Goal: Task Accomplishment & Management: Manage account settings

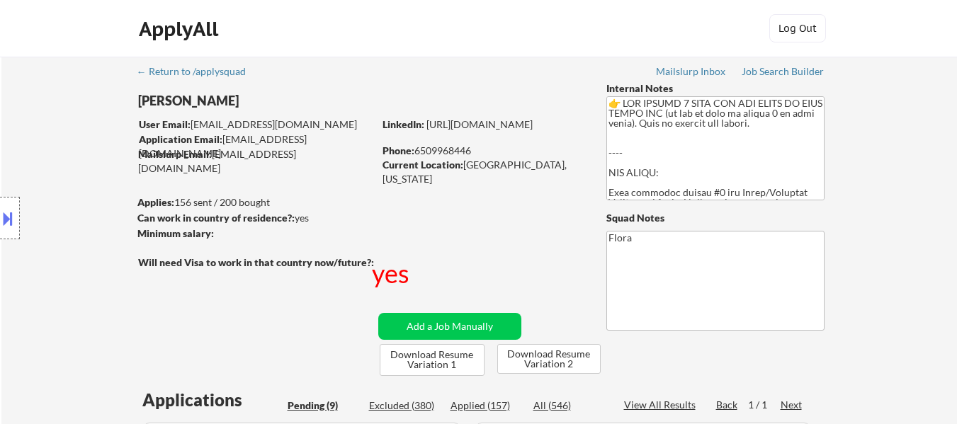
select select ""pending""
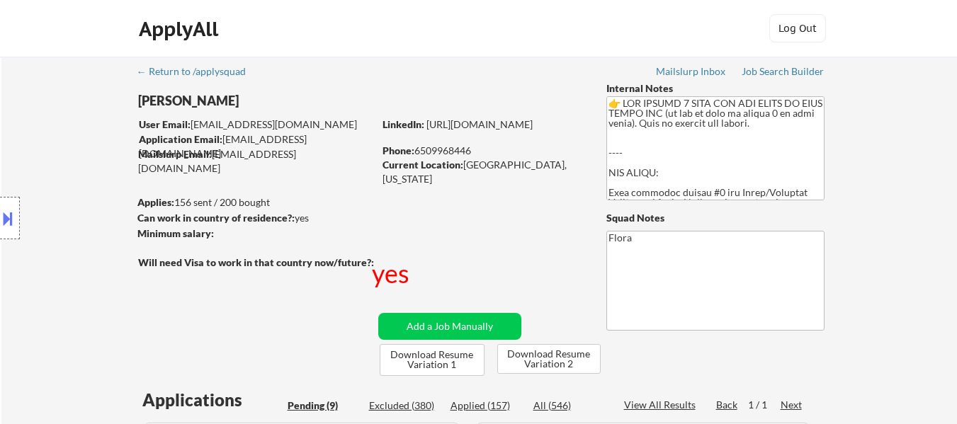
select select ""pending""
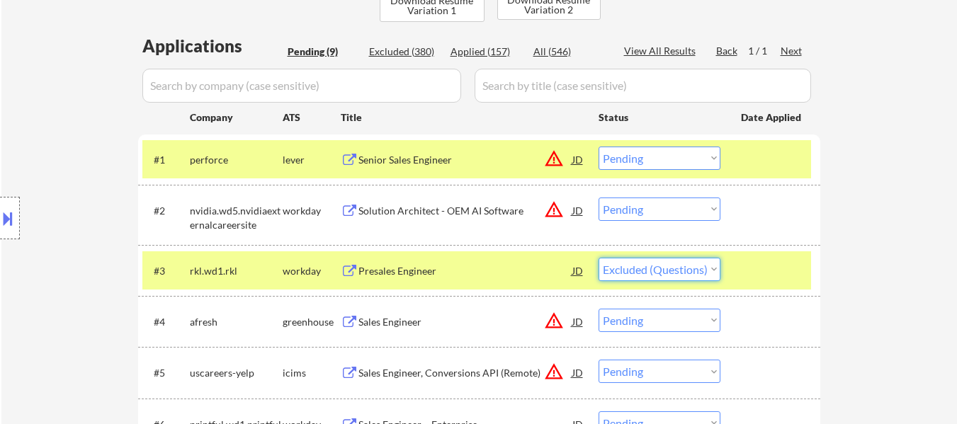
click at [599, 258] on select "Choose an option... Pending Applied Excluded (Questions) Excluded (Expired) Exc…" at bounding box center [660, 269] width 122 height 23
select select ""pending""
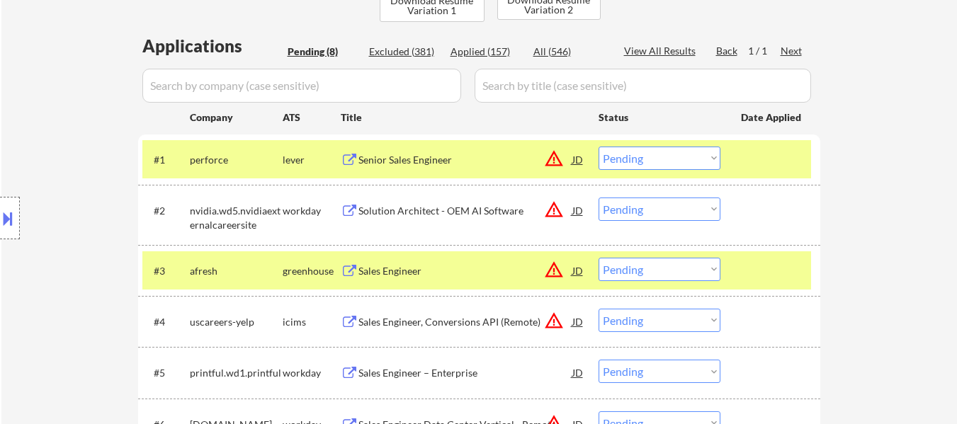
click at [650, 209] on select "Choose an option... Pending Applied Excluded (Questions) Excluded (Expired) Exc…" at bounding box center [660, 209] width 122 height 23
click at [599, 198] on select "Choose an option... Pending Applied Excluded (Questions) Excluded (Expired) Exc…" at bounding box center [660, 209] width 122 height 23
click at [406, 153] on div "Senior Sales Engineer" at bounding box center [466, 160] width 214 height 14
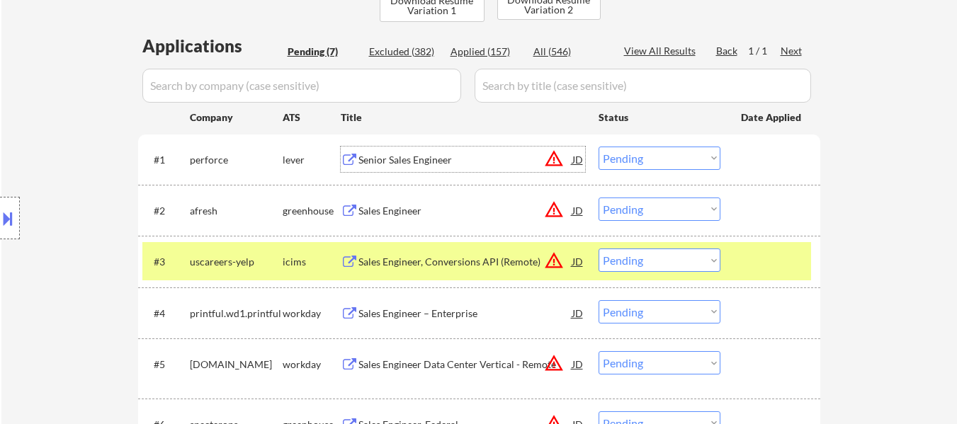
click at [628, 212] on select "Choose an option... Pending Applied Excluded (Questions) Excluded (Expired) Exc…" at bounding box center [660, 209] width 122 height 23
click at [599, 198] on select "Choose an option... Pending Applied Excluded (Questions) Excluded (Expired) Exc…" at bounding box center [660, 209] width 122 height 23
select select ""pending""
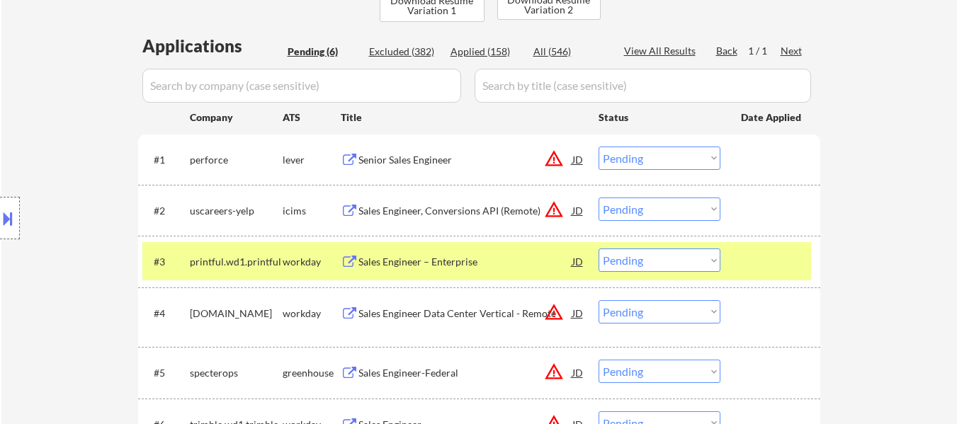
drag, startPoint x: 652, startPoint y: 151, endPoint x: 655, endPoint y: 158, distance: 7.6
click at [652, 151] on select "Choose an option... Pending Applied Excluded (Questions) Excluded (Expired) Exc…" at bounding box center [660, 158] width 122 height 23
click at [599, 147] on select "Choose an option... Pending Applied Excluded (Questions) Excluded (Expired) Exc…" at bounding box center [660, 158] width 122 height 23
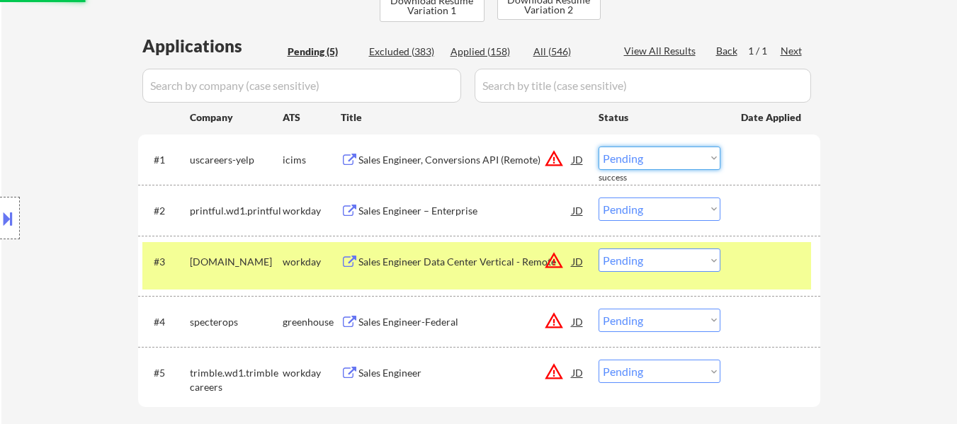
click at [641, 158] on select "Choose an option... Pending Applied Excluded (Questions) Excluded (Expired) Exc…" at bounding box center [660, 158] width 122 height 23
click at [599, 147] on select "Choose an option... Pending Applied Excluded (Questions) Excluded (Expired) Exc…" at bounding box center [660, 158] width 122 height 23
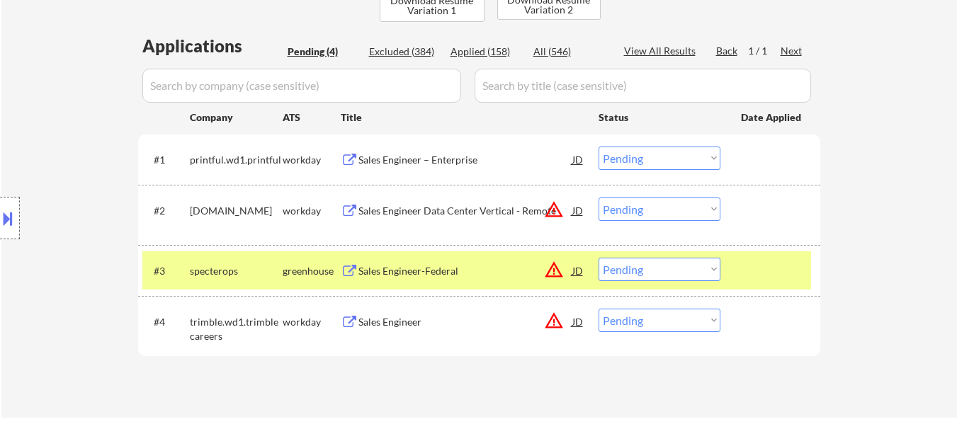
click at [417, 160] on div "Sales Engineer – Enterprise" at bounding box center [466, 160] width 214 height 14
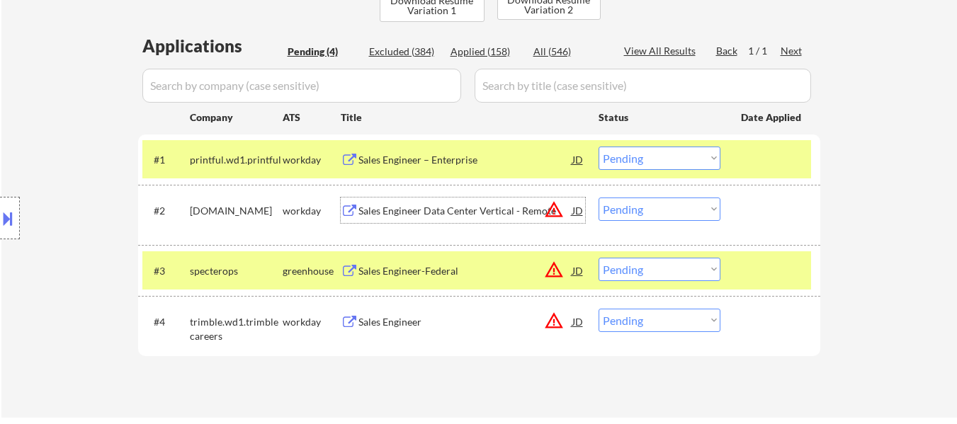
click at [438, 205] on div "Sales Engineer Data Center Vertical - Remote" at bounding box center [466, 211] width 214 height 14
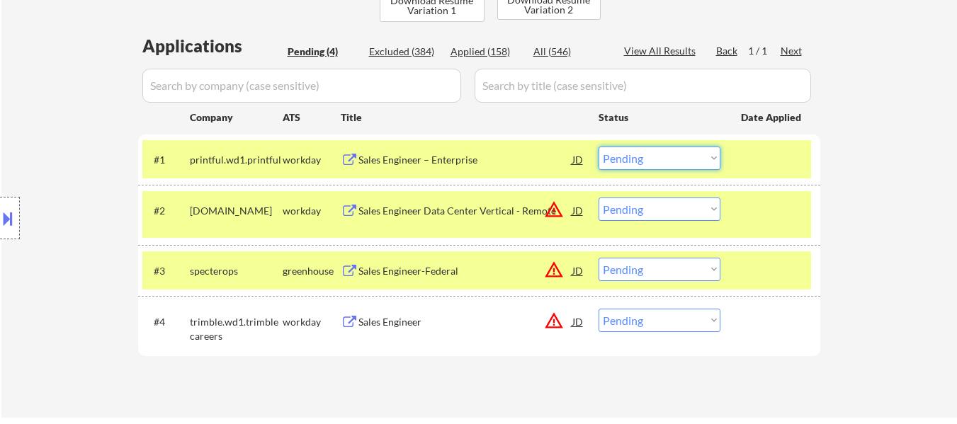
drag, startPoint x: 699, startPoint y: 148, endPoint x: 699, endPoint y: 156, distance: 7.8
click at [698, 149] on select "Choose an option... Pending Applied Excluded (Questions) Excluded (Expired) Exc…" at bounding box center [660, 158] width 122 height 23
click at [599, 147] on select "Choose an option... Pending Applied Excluded (Questions) Excluded (Expired) Exc…" at bounding box center [660, 158] width 122 height 23
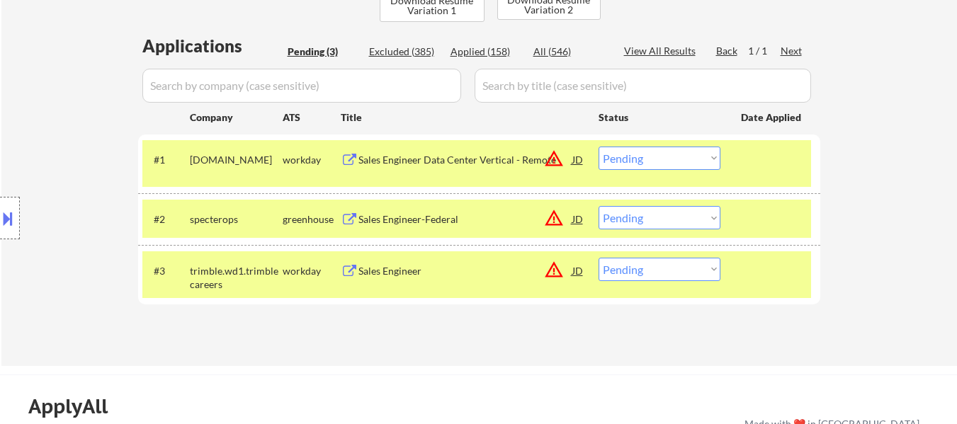
click at [681, 161] on select "Choose an option... Pending Applied Excluded (Questions) Excluded (Expired) Exc…" at bounding box center [660, 158] width 122 height 23
click at [599, 147] on select "Choose an option... Pending Applied Excluded (Questions) Excluded (Expired) Exc…" at bounding box center [660, 158] width 122 height 23
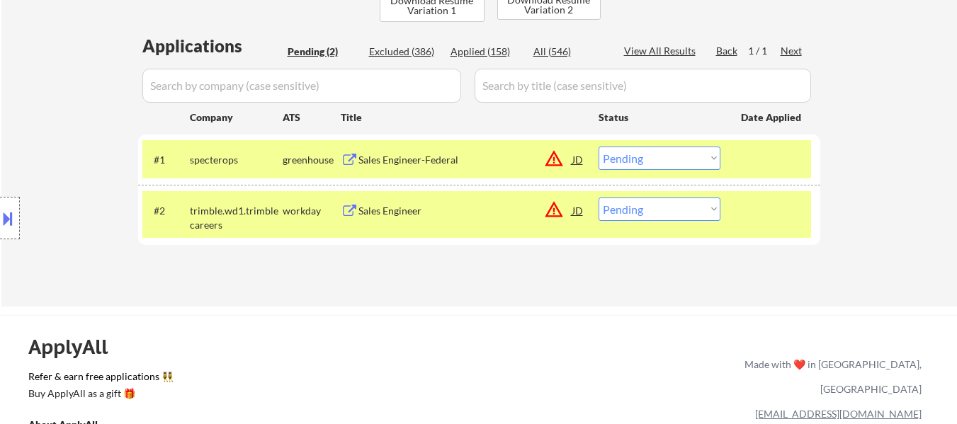
click at [413, 159] on div "Sales Engineer-Federal" at bounding box center [466, 160] width 214 height 14
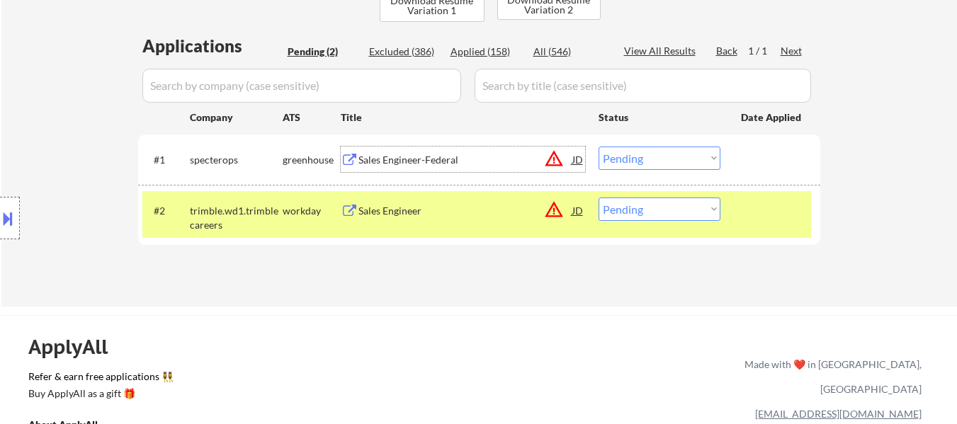
click at [663, 162] on select "Choose an option... Pending Applied Excluded (Questions) Excluded (Expired) Exc…" at bounding box center [660, 158] width 122 height 23
click at [599, 147] on select "Choose an option... Pending Applied Excluded (Questions) Excluded (Expired) Exc…" at bounding box center [660, 158] width 122 height 23
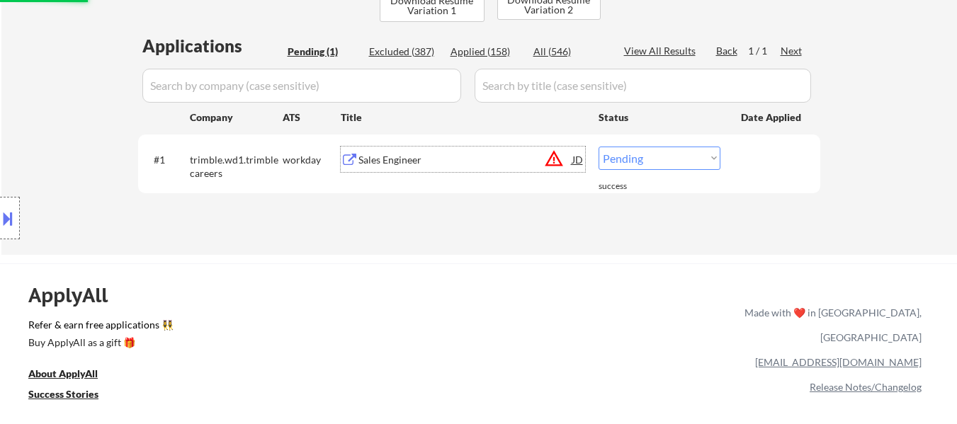
click at [395, 150] on div "Sales Engineer" at bounding box center [466, 160] width 214 height 26
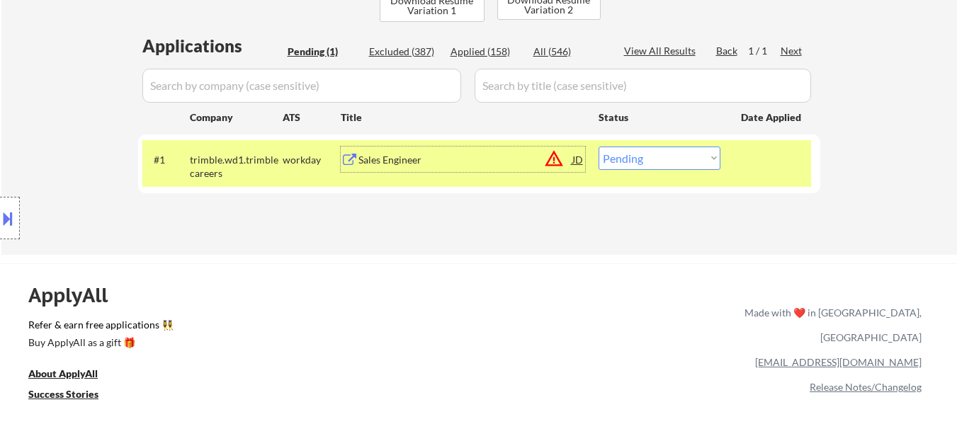
click at [428, 159] on div "Sales Engineer" at bounding box center [466, 160] width 214 height 14
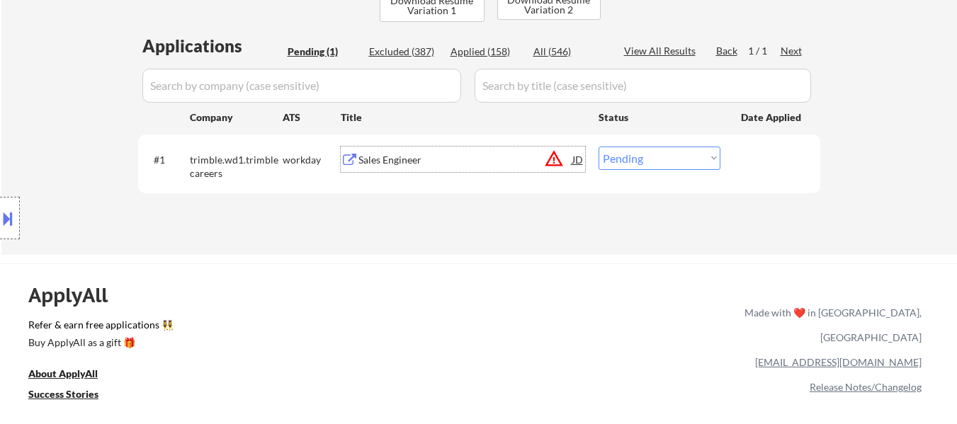
click at [677, 159] on select "Choose an option... Pending Applied Excluded (Questions) Excluded (Expired) Exc…" at bounding box center [660, 158] width 122 height 23
select select ""applied""
click at [599, 147] on select "Choose an option... Pending Applied Excluded (Questions) Excluded (Expired) Exc…" at bounding box center [660, 158] width 122 height 23
